Goal: Navigation & Orientation: Find specific page/section

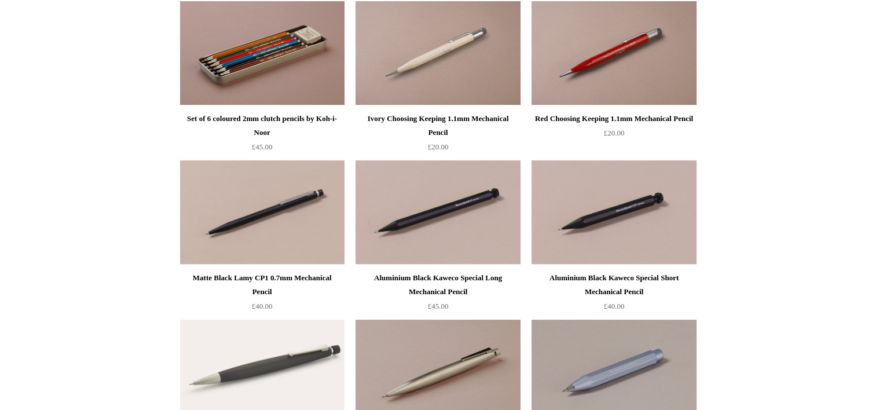
scroll to position [139, 0]
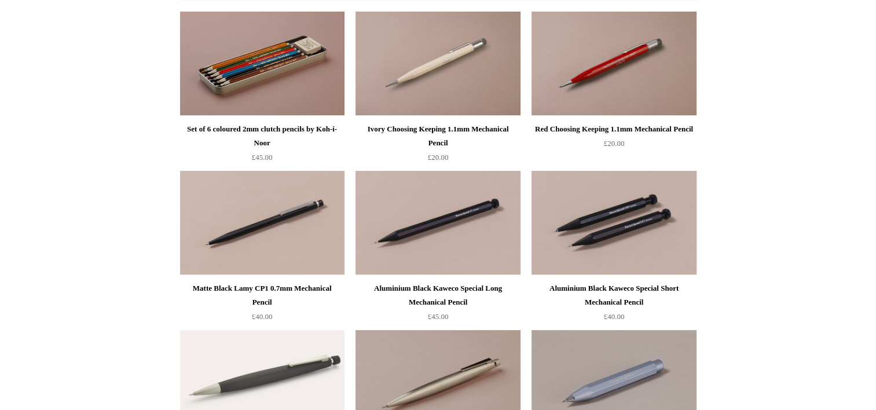
click at [611, 225] on img at bounding box center [614, 223] width 164 height 104
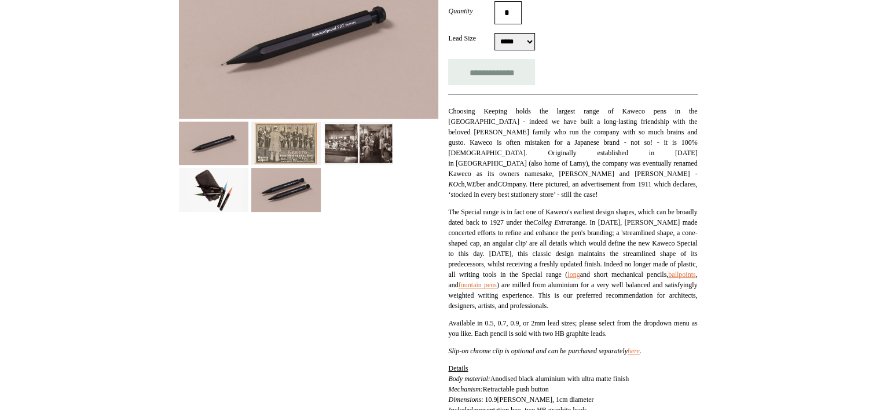
scroll to position [232, 0]
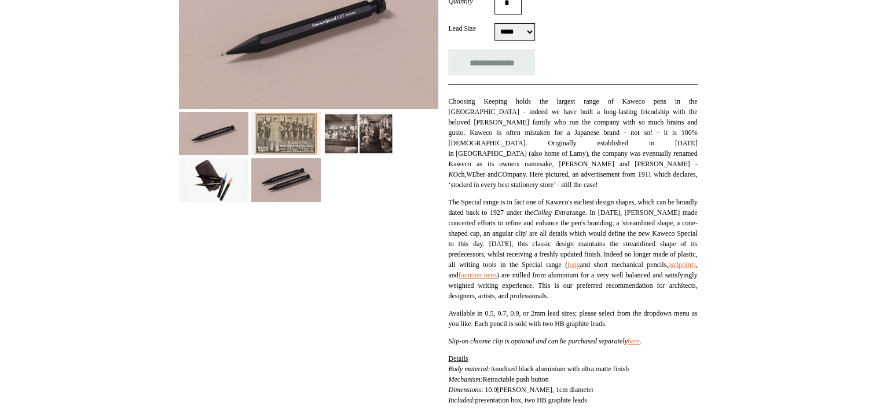
click at [214, 174] on img at bounding box center [213, 179] width 69 height 43
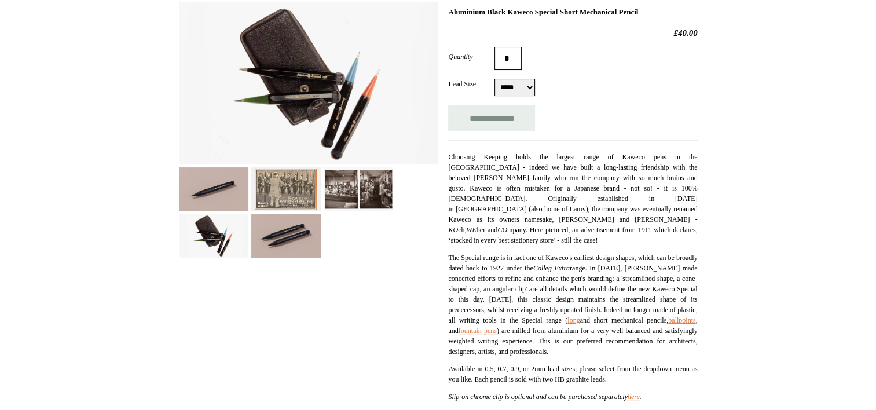
scroll to position [116, 0]
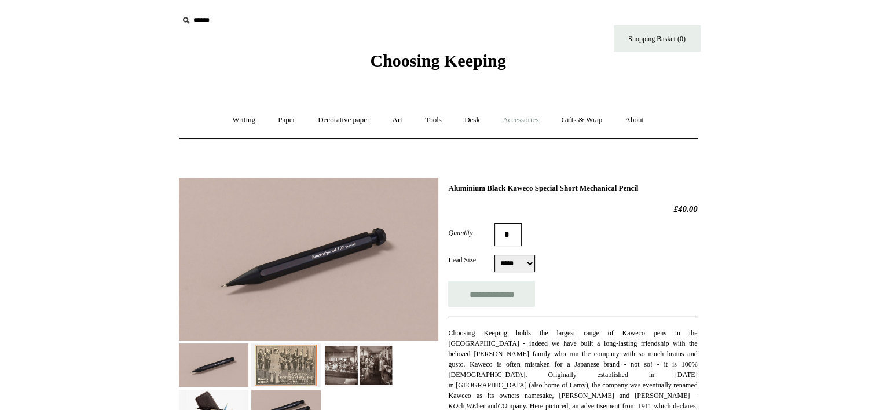
click at [530, 118] on link "Accessories +" at bounding box center [520, 120] width 57 height 31
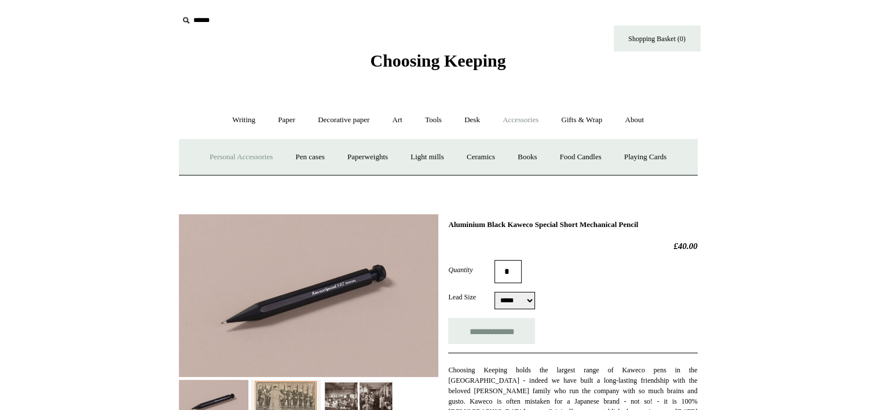
click at [236, 155] on link "Personal Accessories +" at bounding box center [241, 157] width 84 height 31
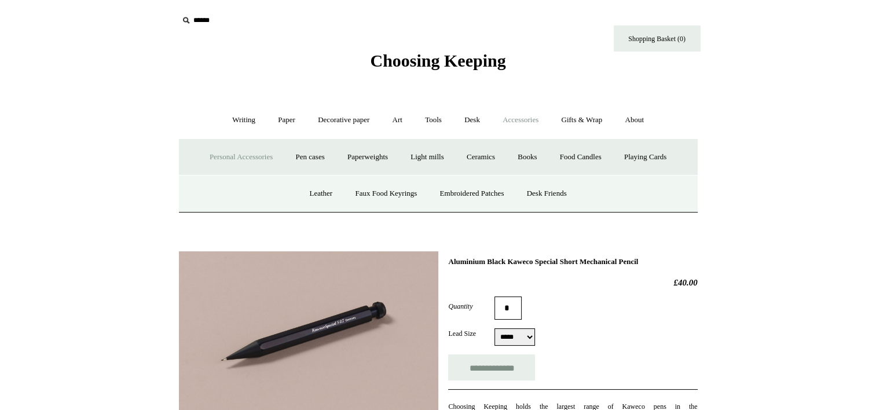
scroll to position [232, 0]
